Goal: Task Accomplishment & Management: Manage account settings

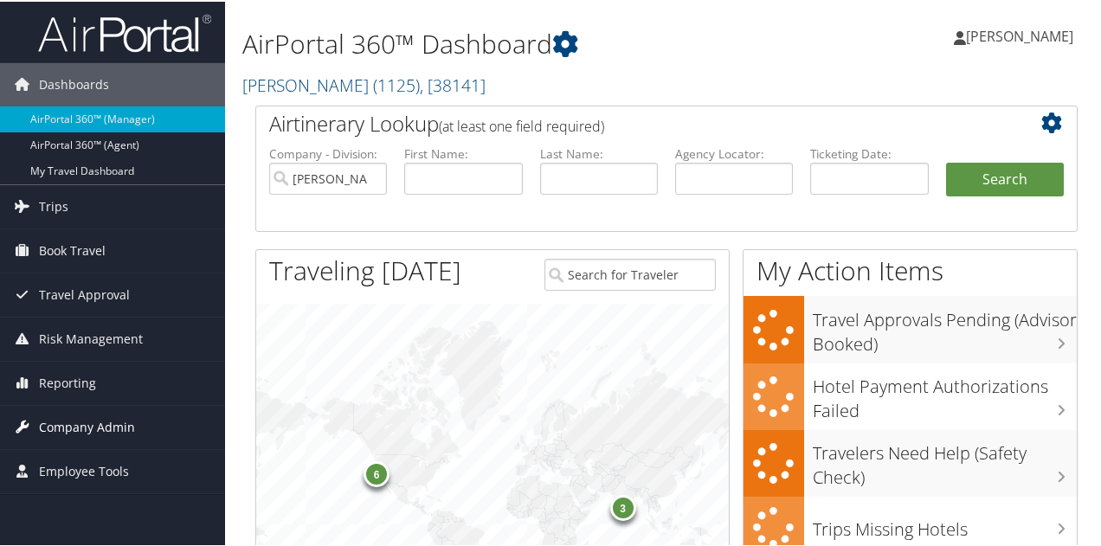
click at [69, 422] on span "Company Admin" at bounding box center [87, 425] width 96 height 43
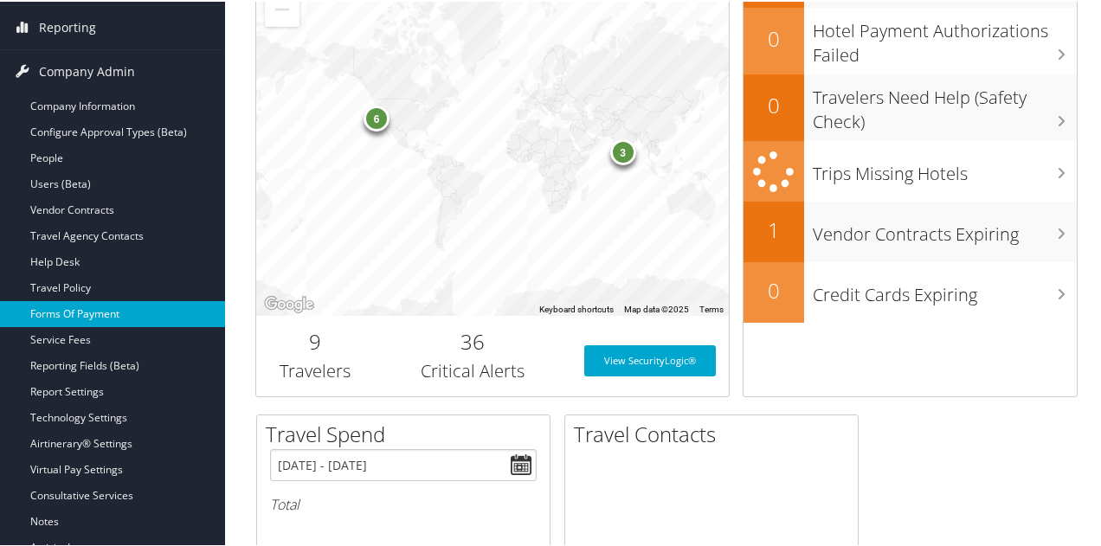
scroll to position [433, 0]
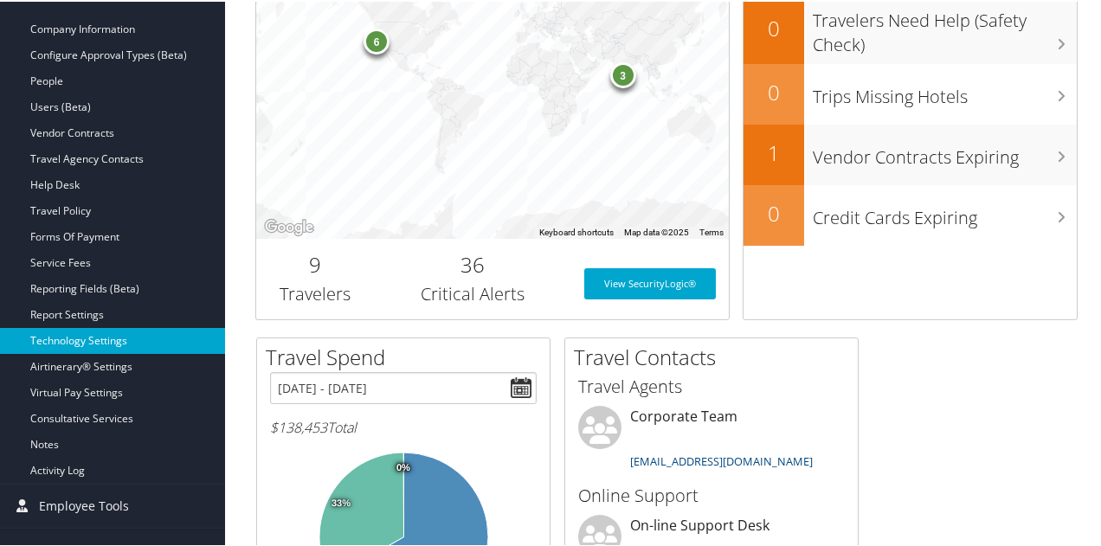
click at [113, 337] on link "Technology Settings" at bounding box center [112, 339] width 225 height 26
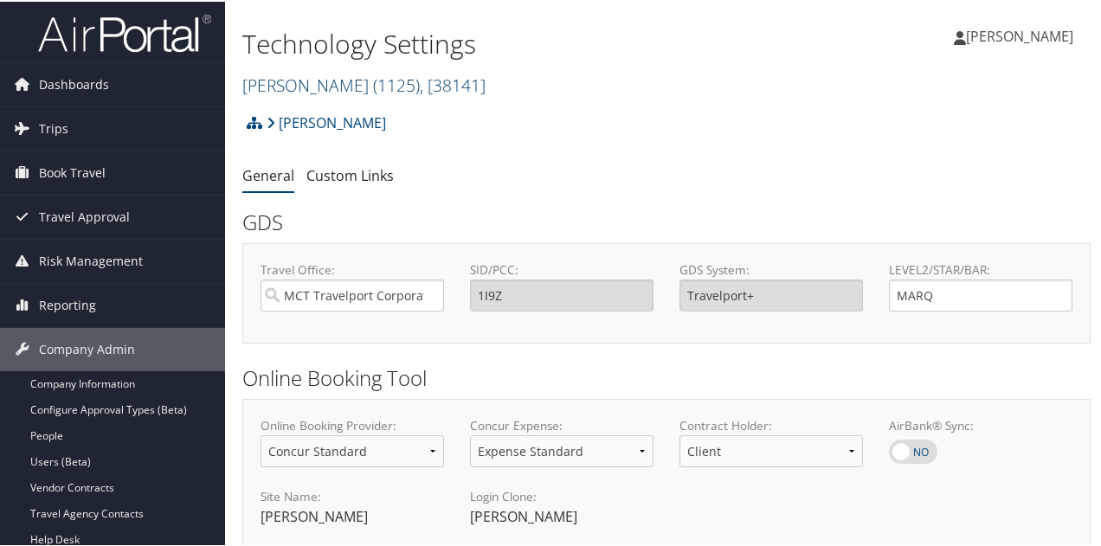
click at [311, 87] on link "[PERSON_NAME] ( 1125 ) , [ 38141 ]" at bounding box center [363, 83] width 243 height 23
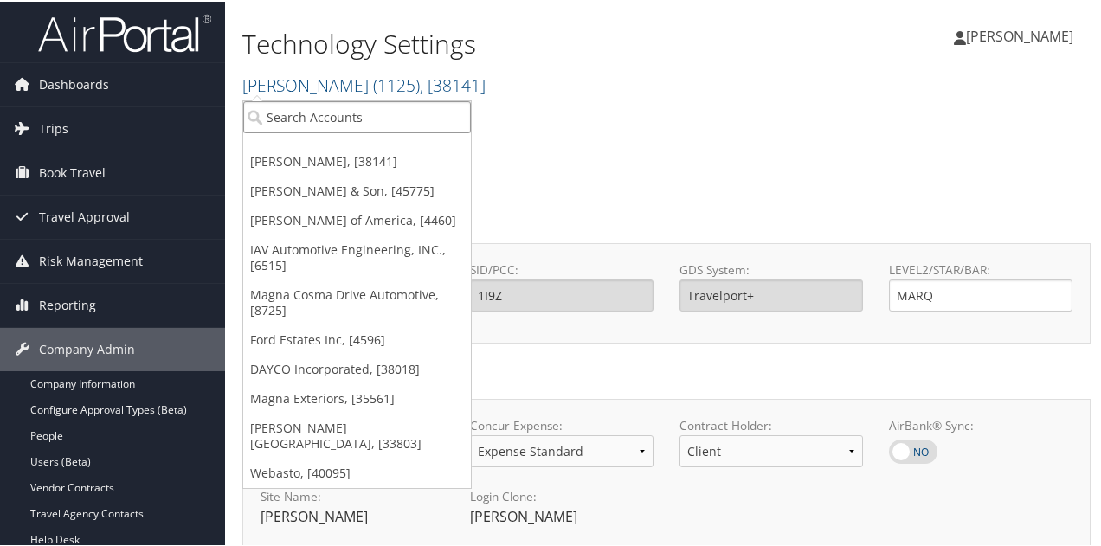
click at [298, 113] on input "search" at bounding box center [357, 116] width 228 height 32
click at [296, 363] on link "DAYCO Incorporated, [38018]" at bounding box center [357, 367] width 228 height 29
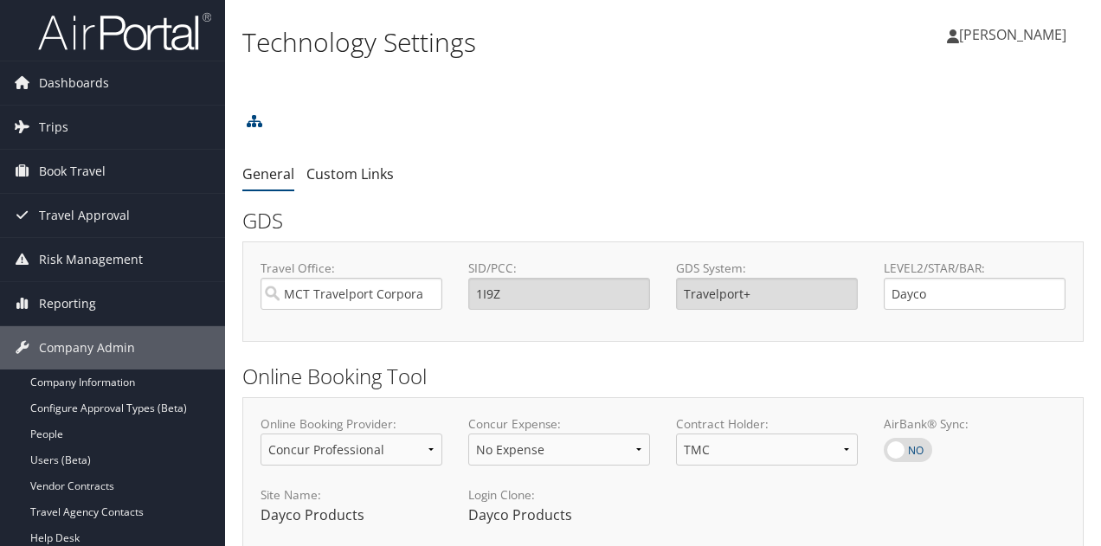
select select "4"
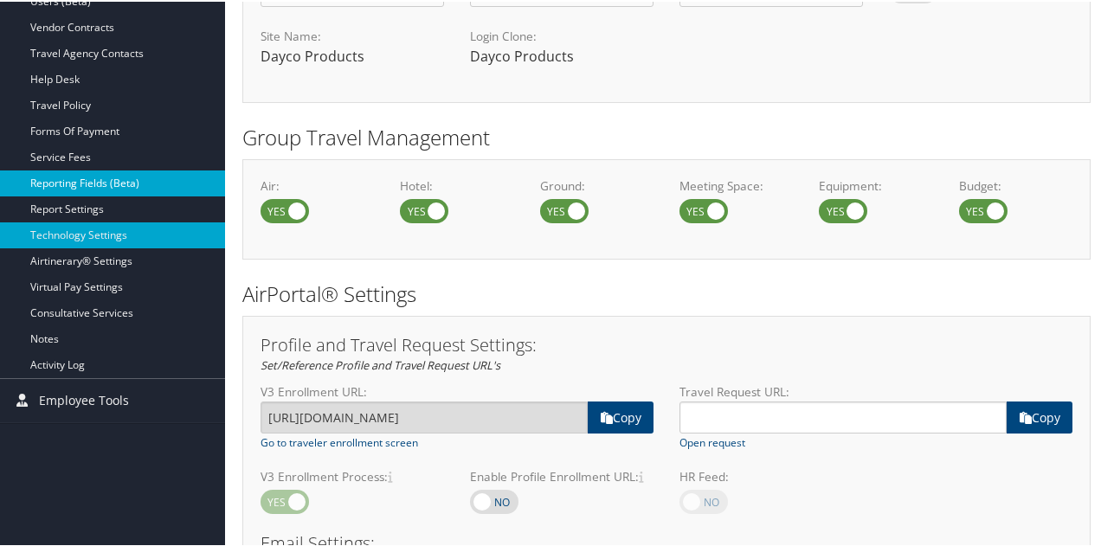
scroll to position [519, 0]
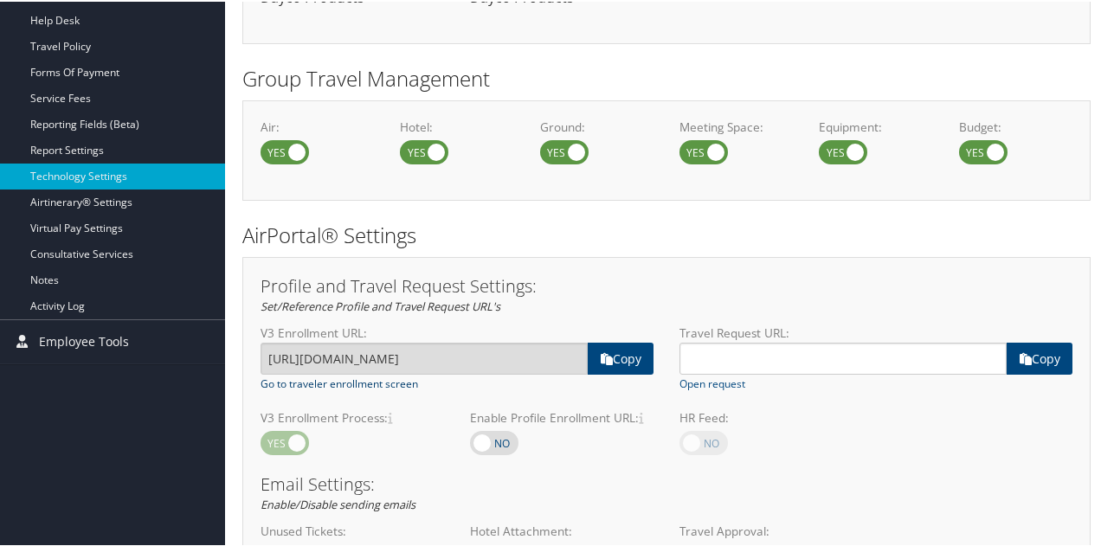
click at [340, 378] on link "Go to traveler enrollment screen" at bounding box center [340, 383] width 158 height 16
click at [76, 486] on div "Dashboards AirPortal 360™ (Manager) AirPortal 360™ (Agent) My Travel Dashboard …" at bounding box center [554, 432] width 1108 height 1902
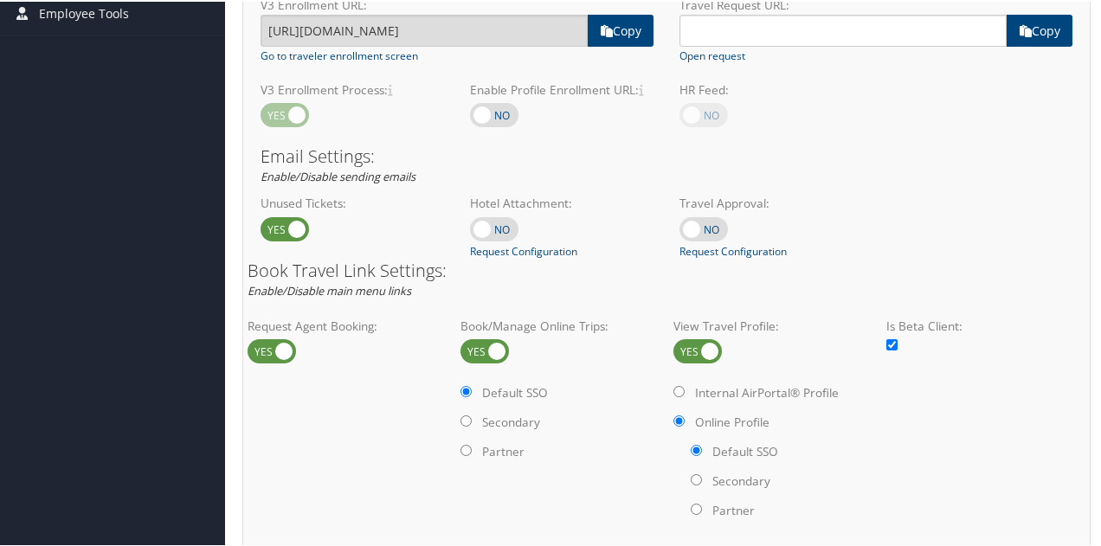
scroll to position [664, 0]
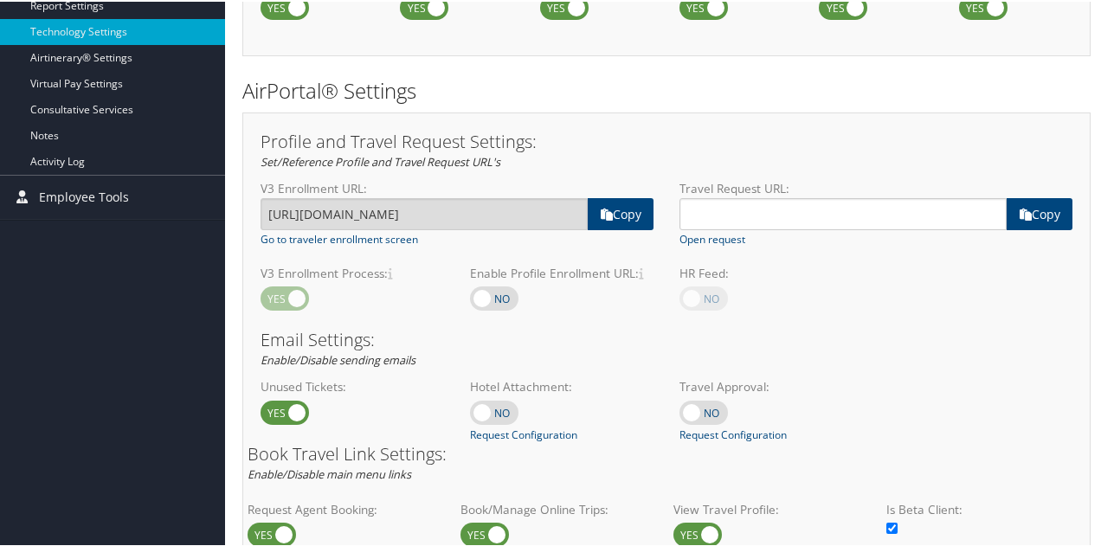
click at [391, 436] on div "Unused Tickets:" at bounding box center [352, 408] width 209 height 64
click at [73, 456] on div "Dashboards AirPortal 360™ (Manager) AirPortal 360™ (Agent) My Travel Dashboard …" at bounding box center [554, 287] width 1108 height 1902
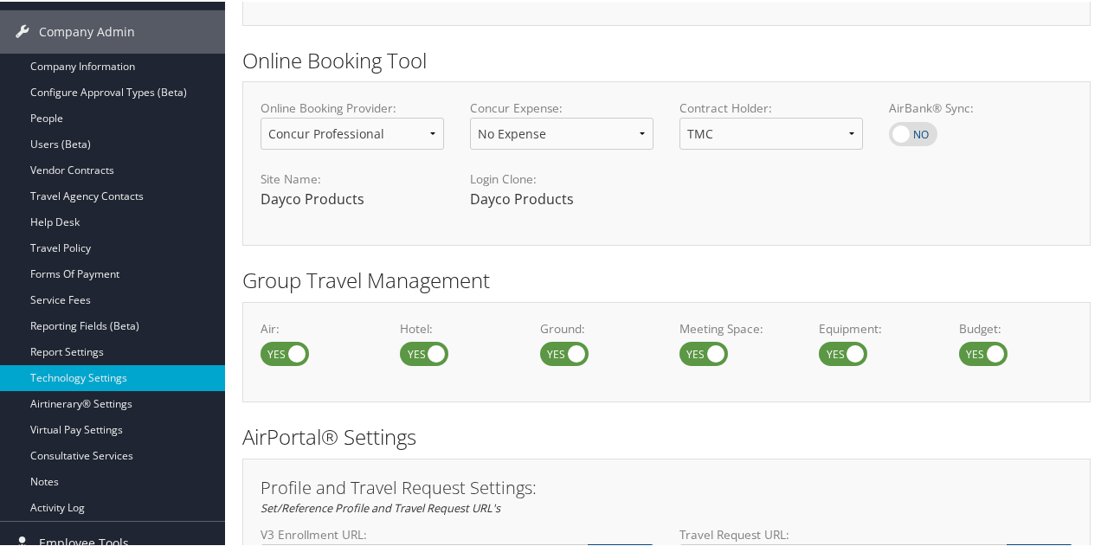
scroll to position [0, 0]
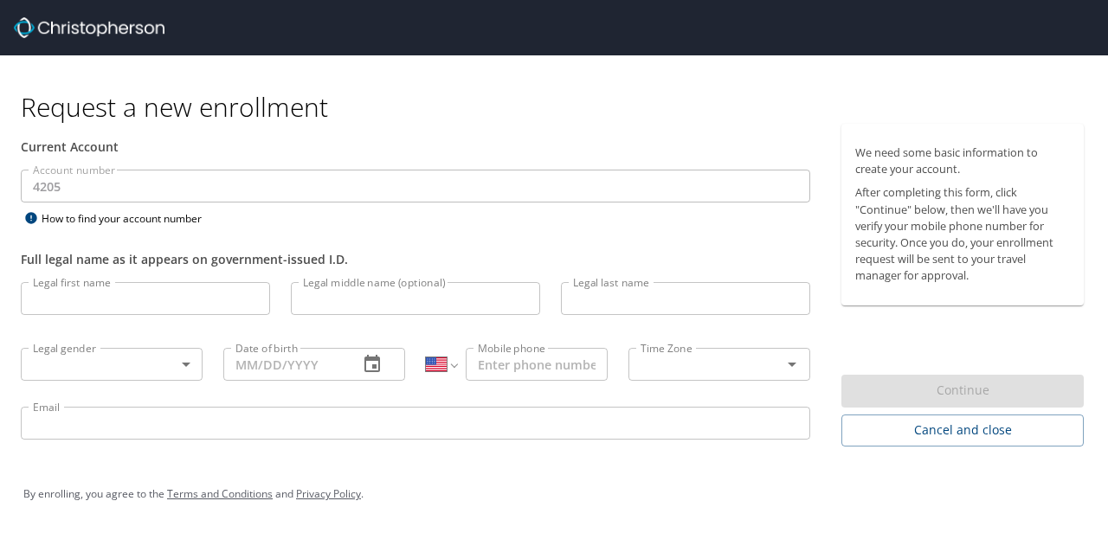
select select "US"
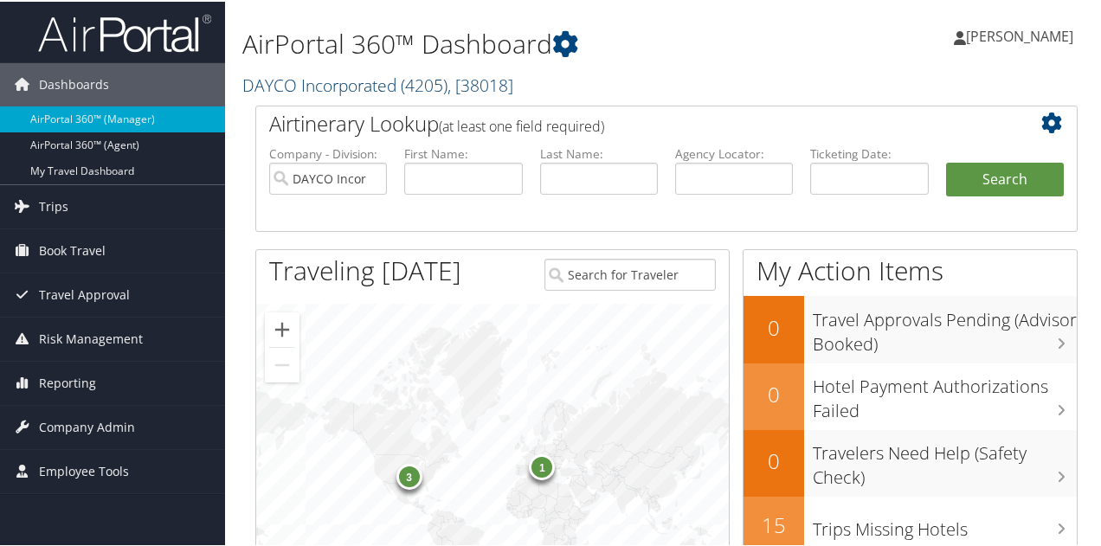
click at [372, 79] on link "DAYCO Incorporated ( 4205 ) , [ 38018 ]" at bounding box center [377, 83] width 271 height 23
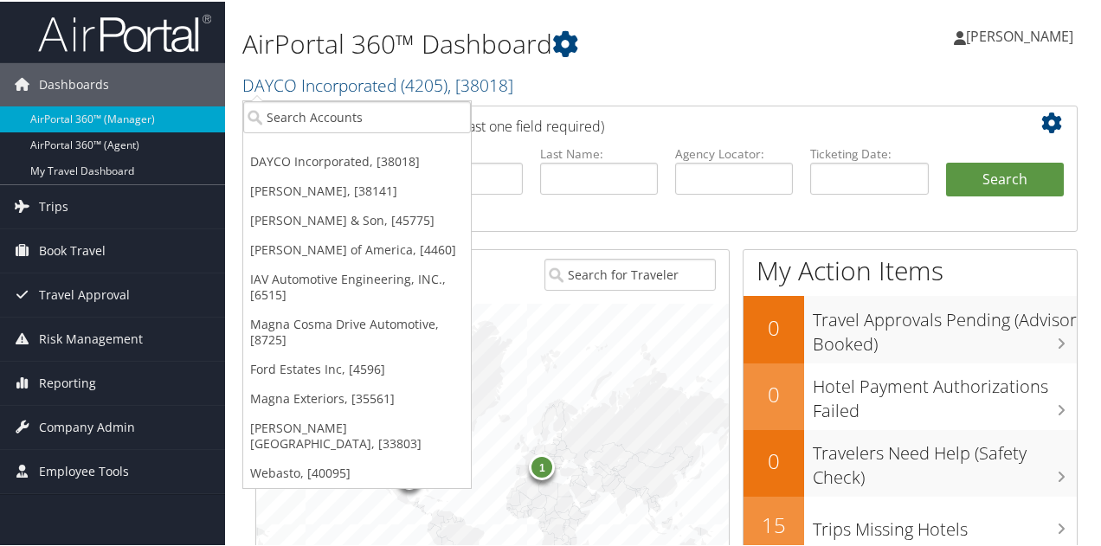
click at [656, 87] on h2 "DAYCO Incorporated ( 4205 ) , [ 38018 ]" at bounding box center [524, 82] width 565 height 29
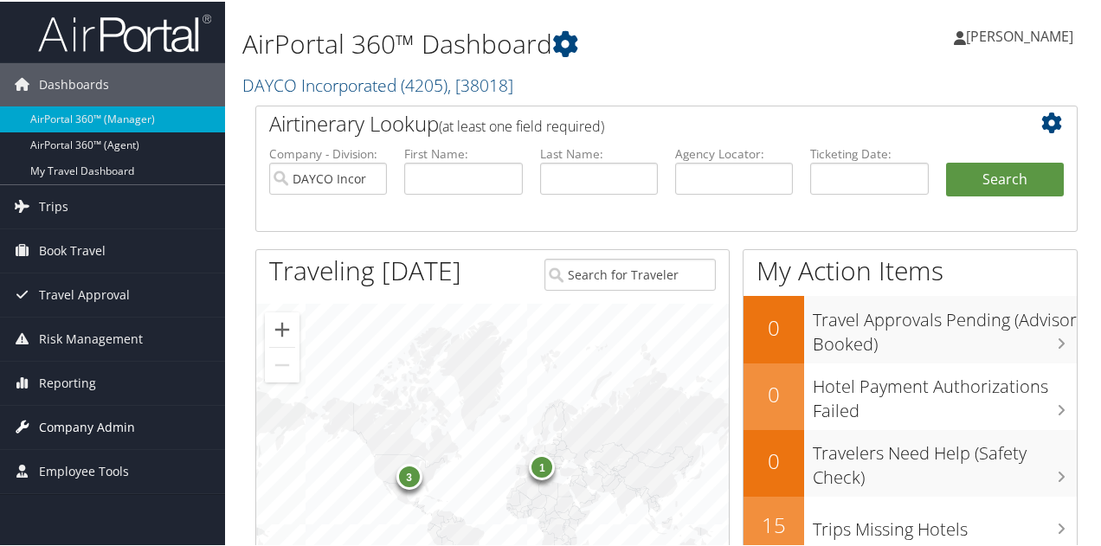
click at [104, 418] on span "Company Admin" at bounding box center [87, 425] width 96 height 43
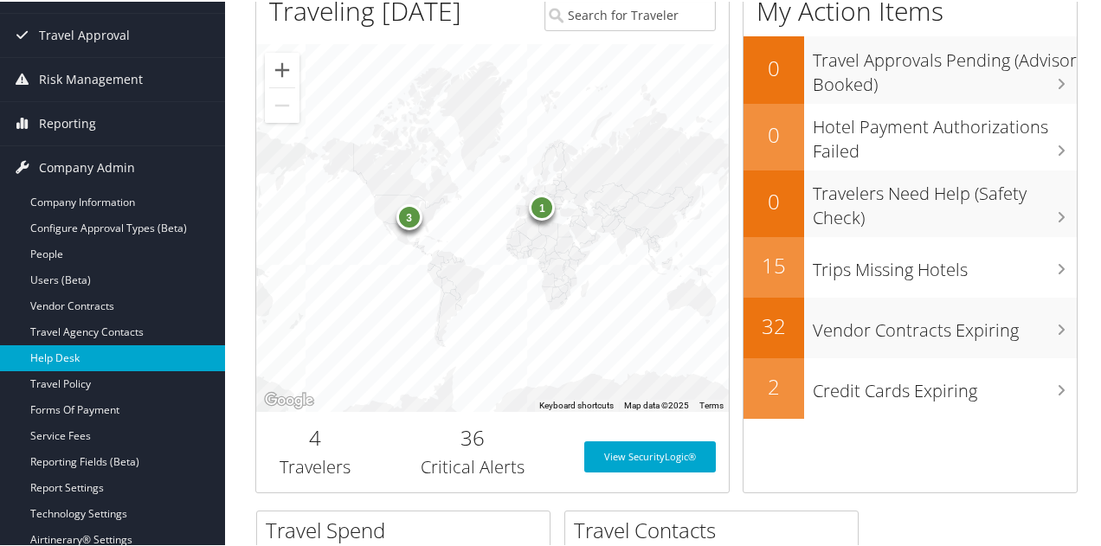
click at [104, 348] on link "Help Desk" at bounding box center [112, 357] width 225 height 26
